Goal: Find specific page/section: Find specific page/section

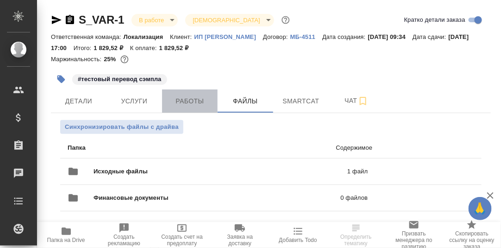
drag, startPoint x: 186, startPoint y: 99, endPoint x: 286, endPoint y: 120, distance: 102.6
click at [186, 100] on span "Работы" at bounding box center [190, 101] width 44 height 12
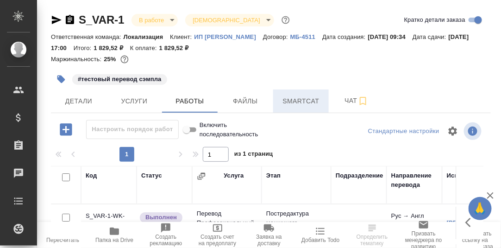
click at [308, 98] on span "Smartcat" at bounding box center [301, 101] width 44 height 12
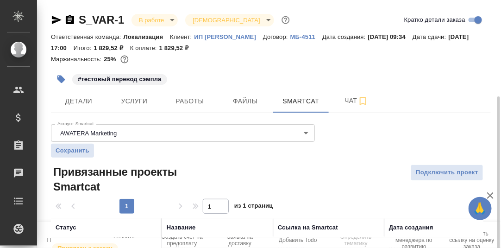
scroll to position [53, 0]
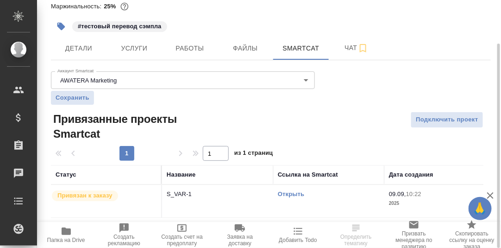
click at [293, 192] on link "Открыть" at bounding box center [291, 193] width 26 height 7
